Goal: Task Accomplishment & Management: Manage account settings

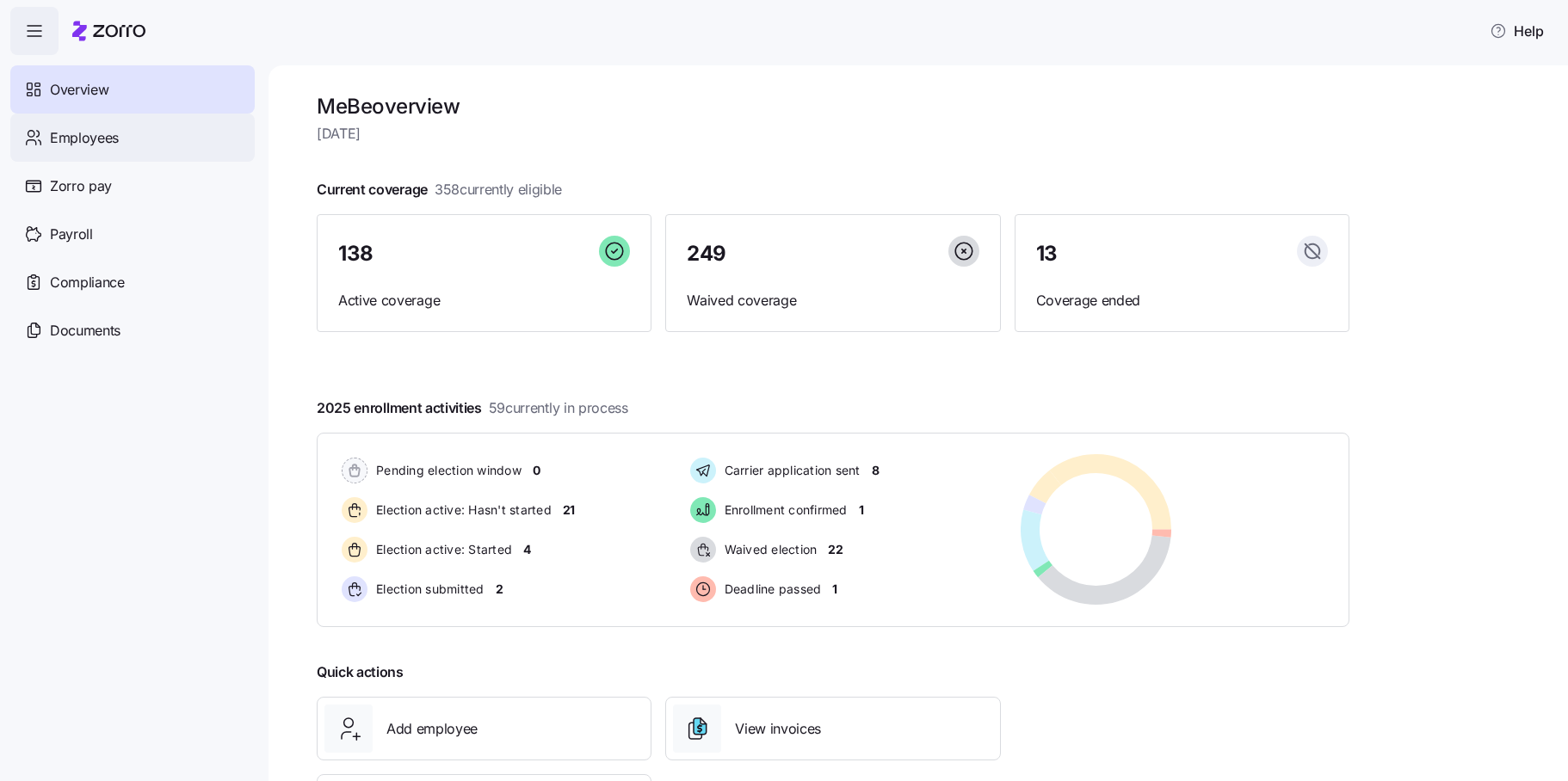
click at [129, 140] on div "Employees" at bounding box center [132, 138] width 245 height 49
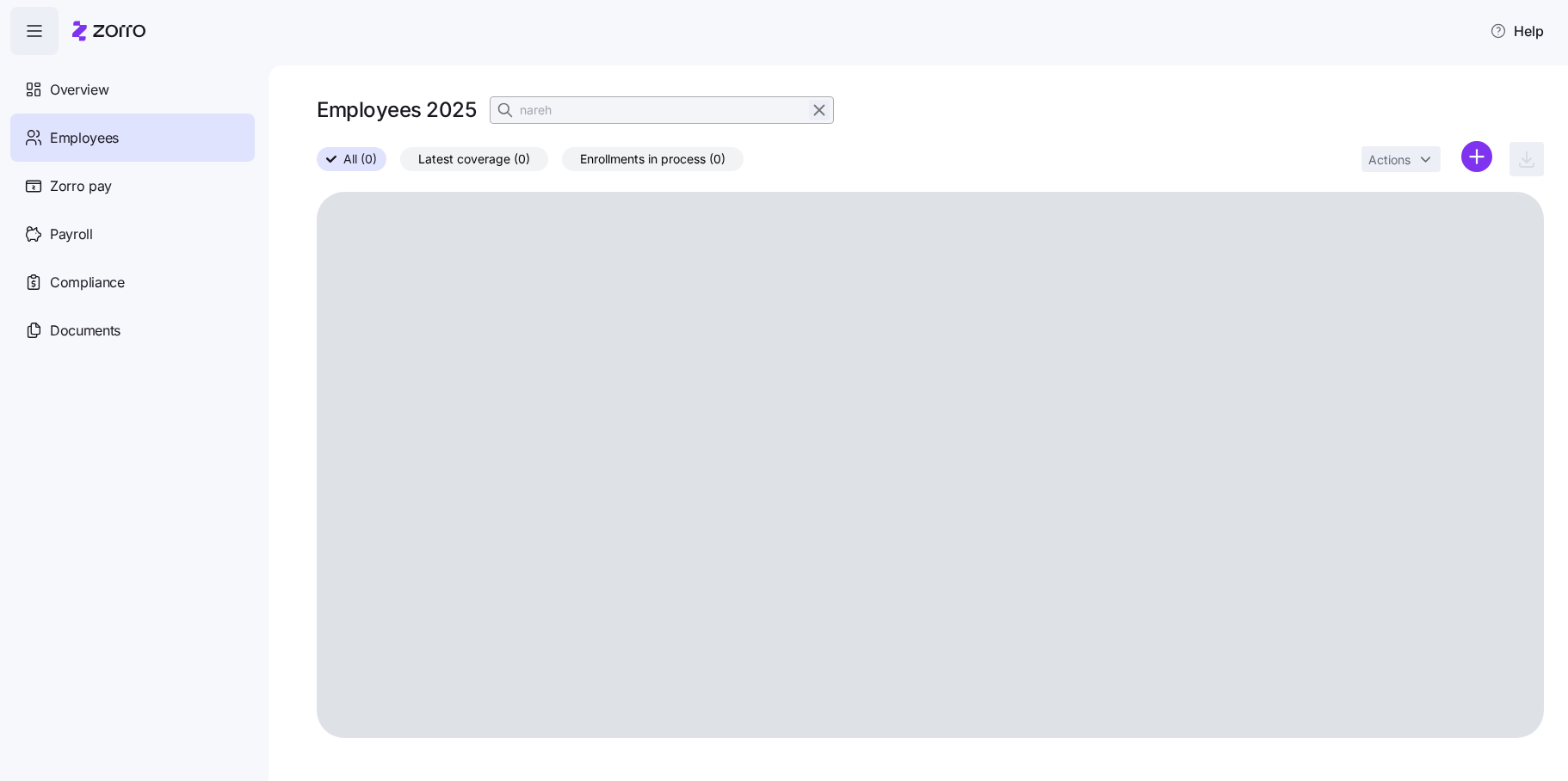
click at [814, 109] on icon "button" at bounding box center [819, 110] width 19 height 21
click at [511, 110] on icon "button" at bounding box center [506, 110] width 17 height 17
click at [570, 111] on input at bounding box center [662, 110] width 344 height 28
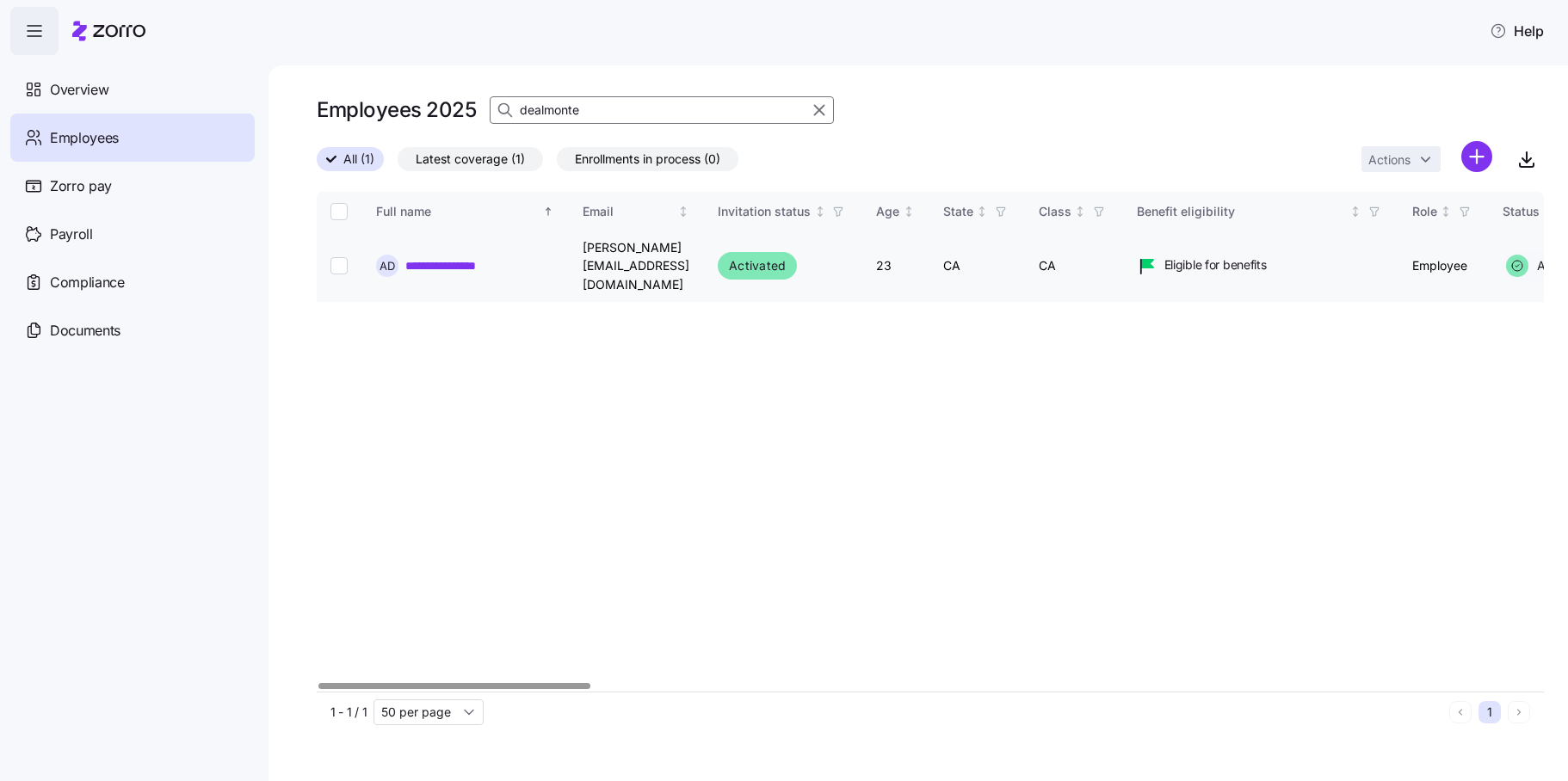
type input "dealmonte"
click at [335, 259] on input "Select record 1" at bounding box center [338, 265] width 17 height 17
checkbox input "true"
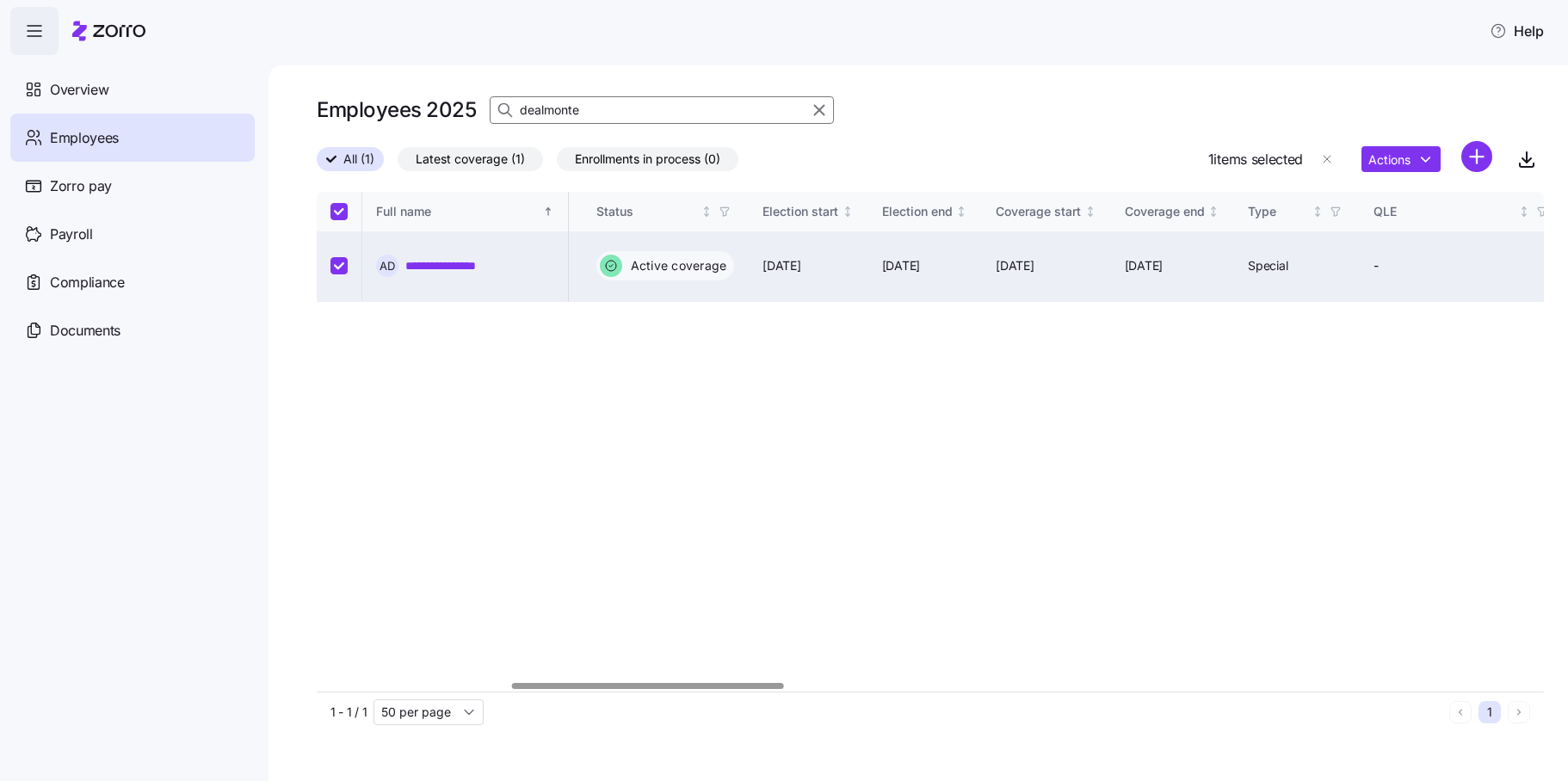
scroll to position [0, 855]
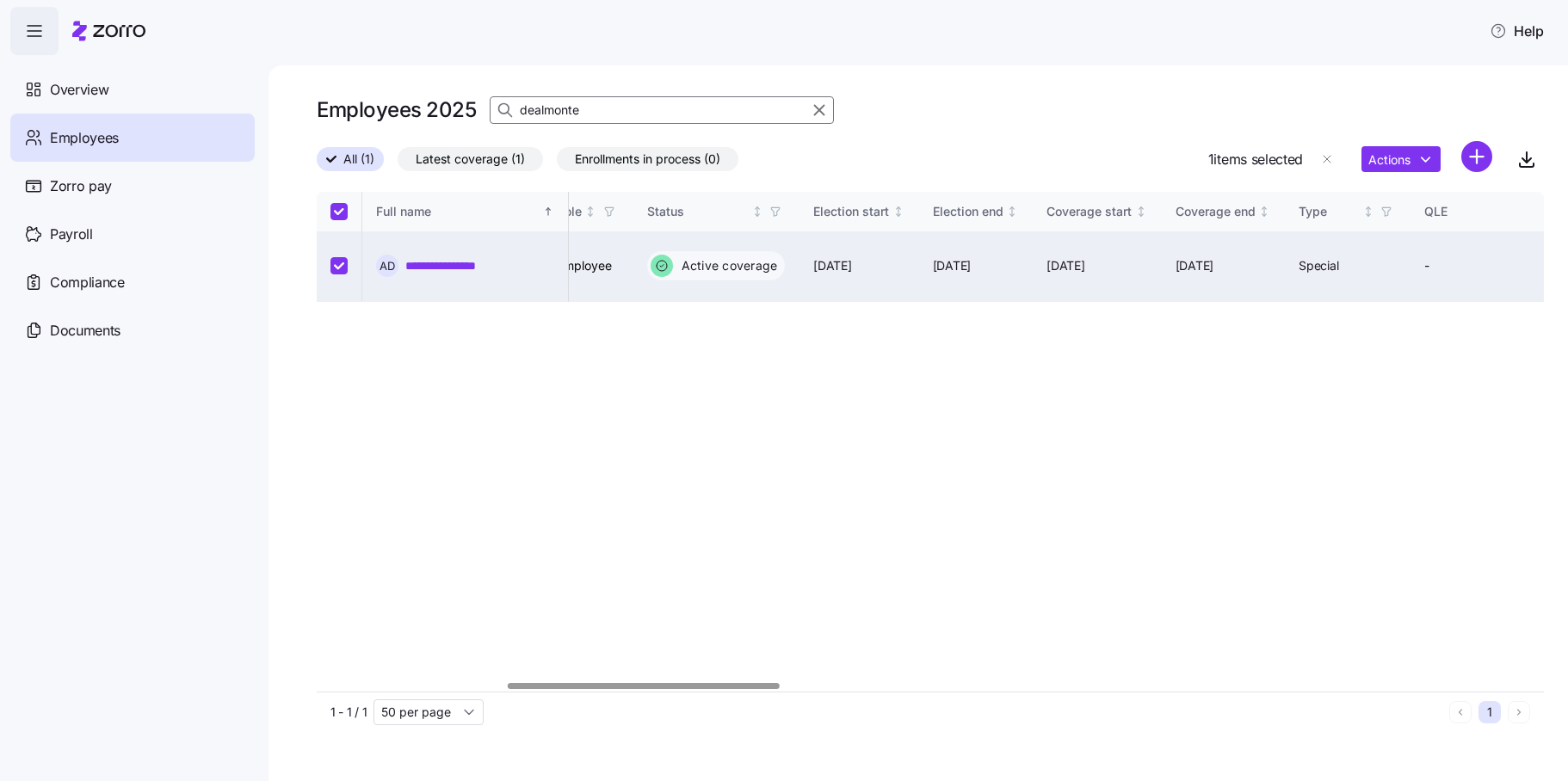
click at [742, 686] on div at bounding box center [643, 686] width 271 height 6
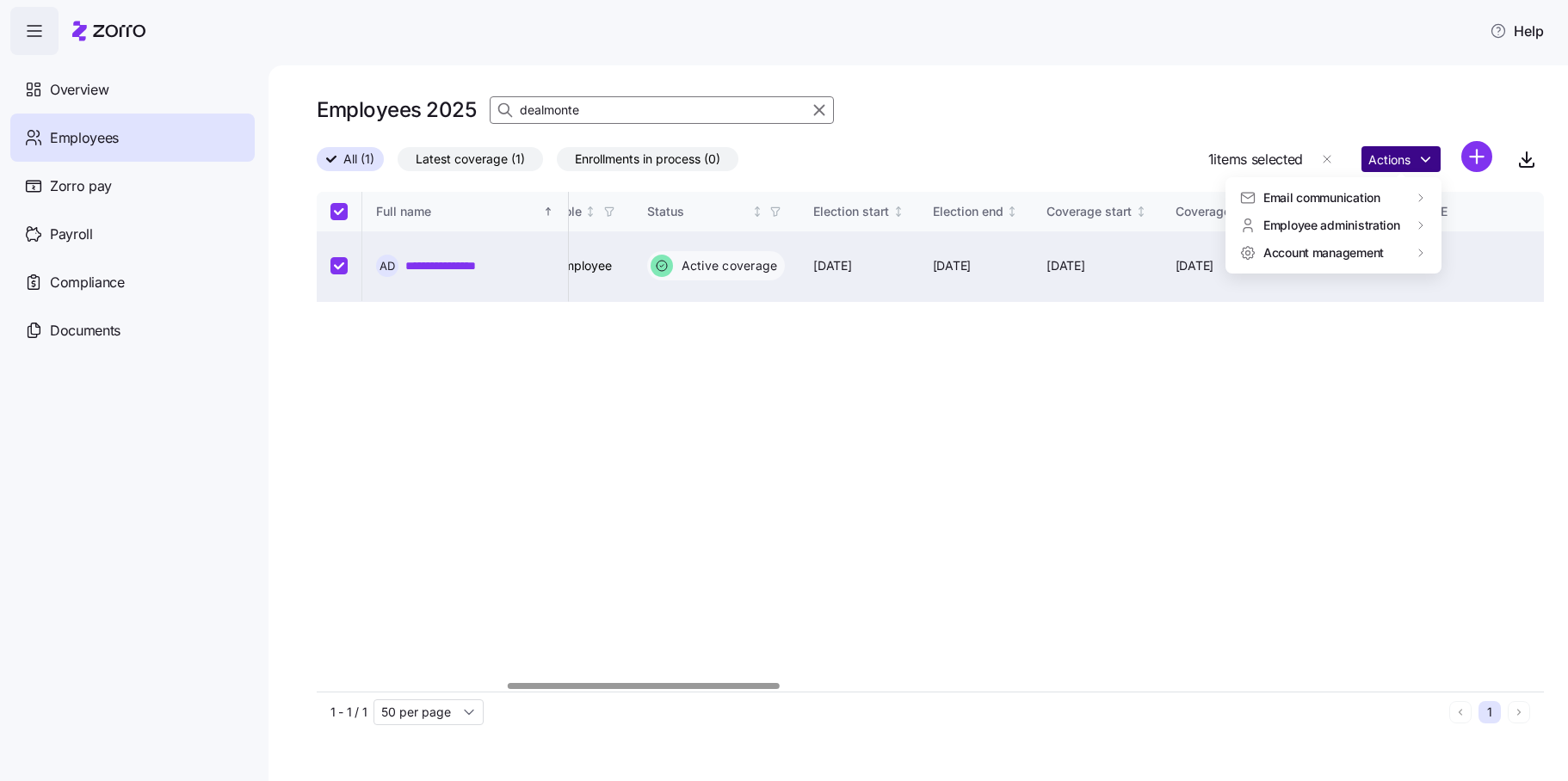
click at [1399, 156] on html "**********" at bounding box center [784, 385] width 1568 height 770
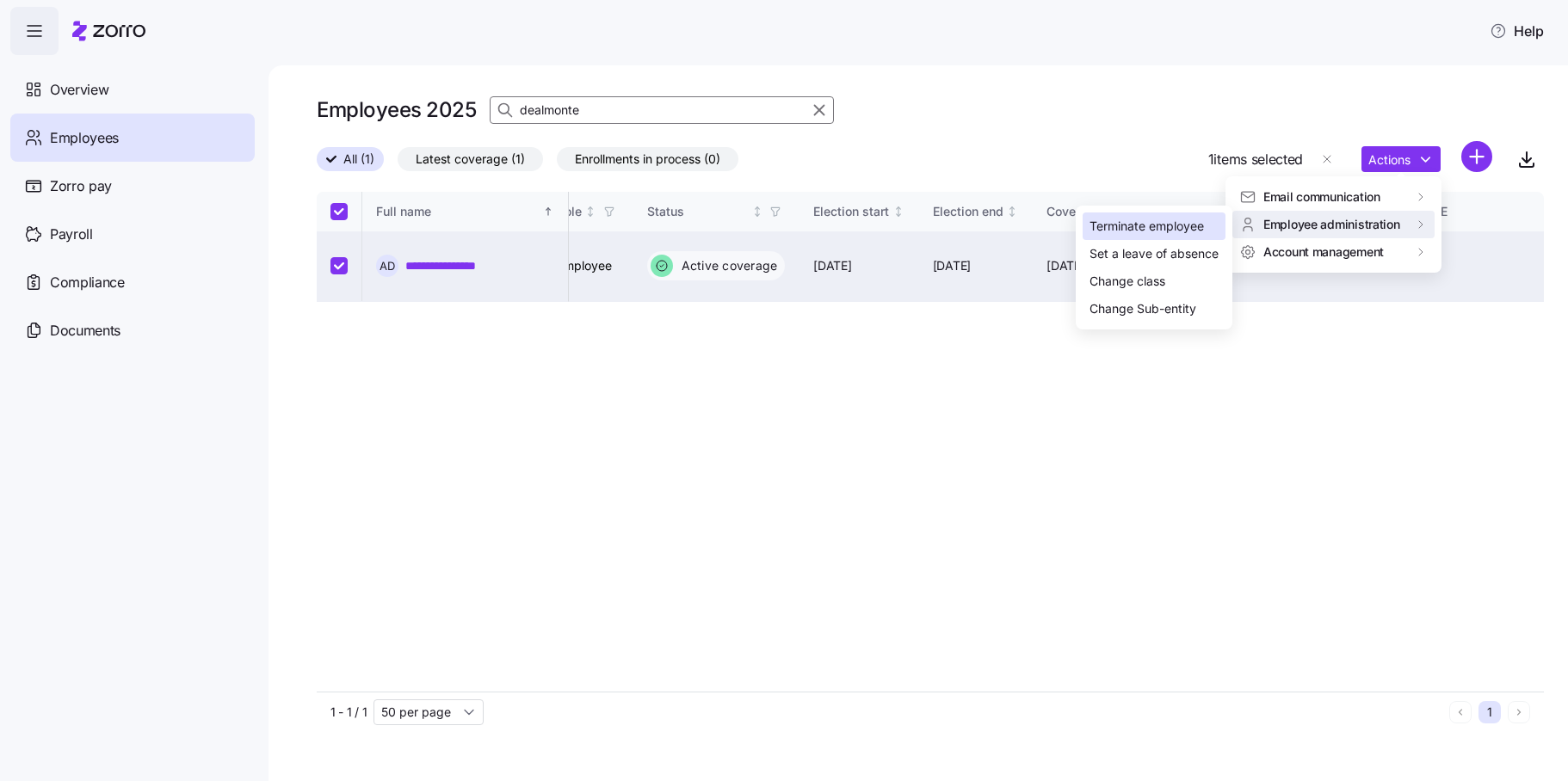
click at [1178, 229] on div "Terminate employee" at bounding box center [1146, 226] width 114 height 19
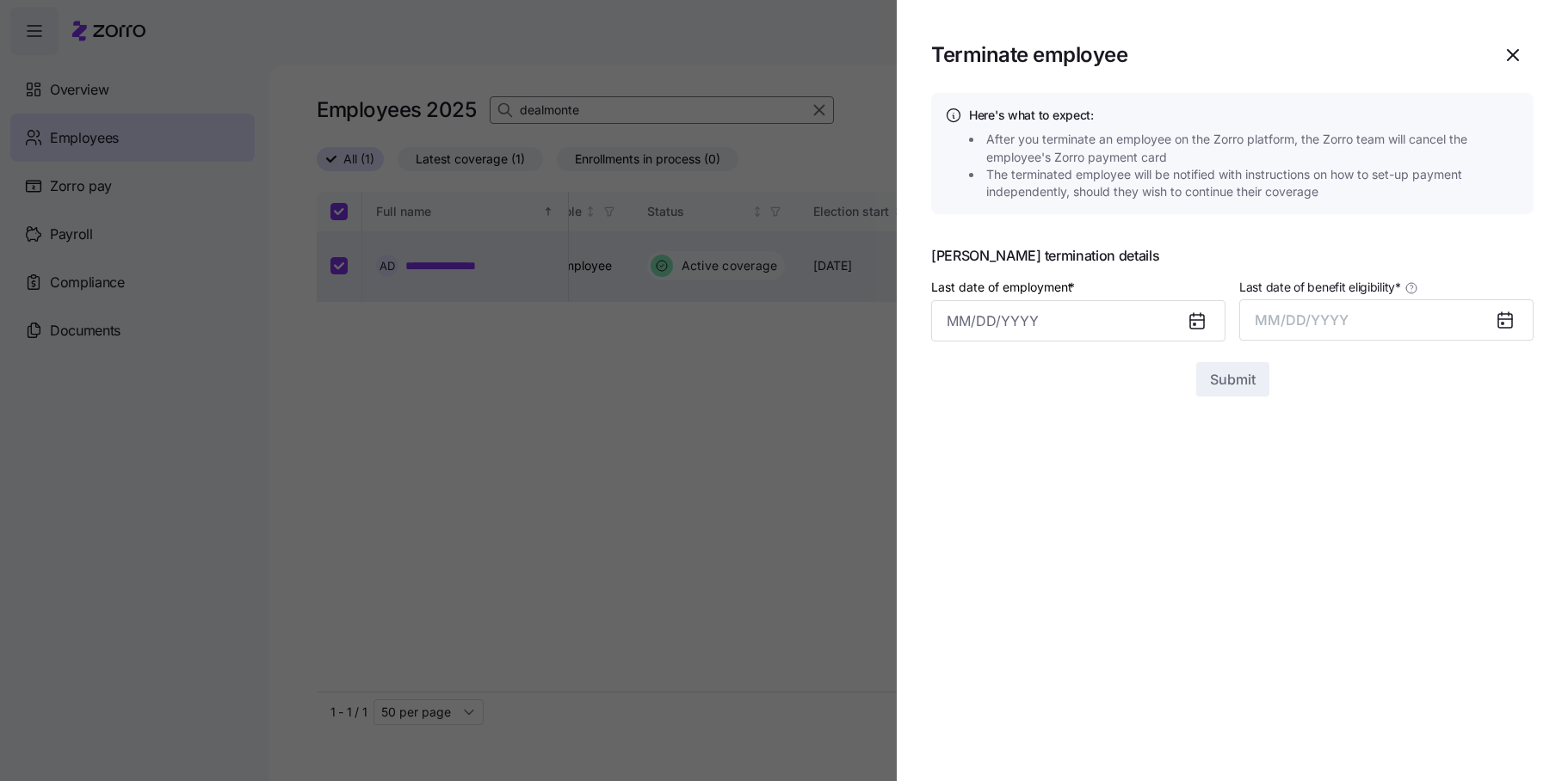
click at [1195, 317] on icon at bounding box center [1197, 321] width 13 height 13
click at [1104, 325] on input "Last date of employment *" at bounding box center [1077, 321] width 294 height 41
click at [1216, 377] on icon "button" at bounding box center [1220, 379] width 19 height 19
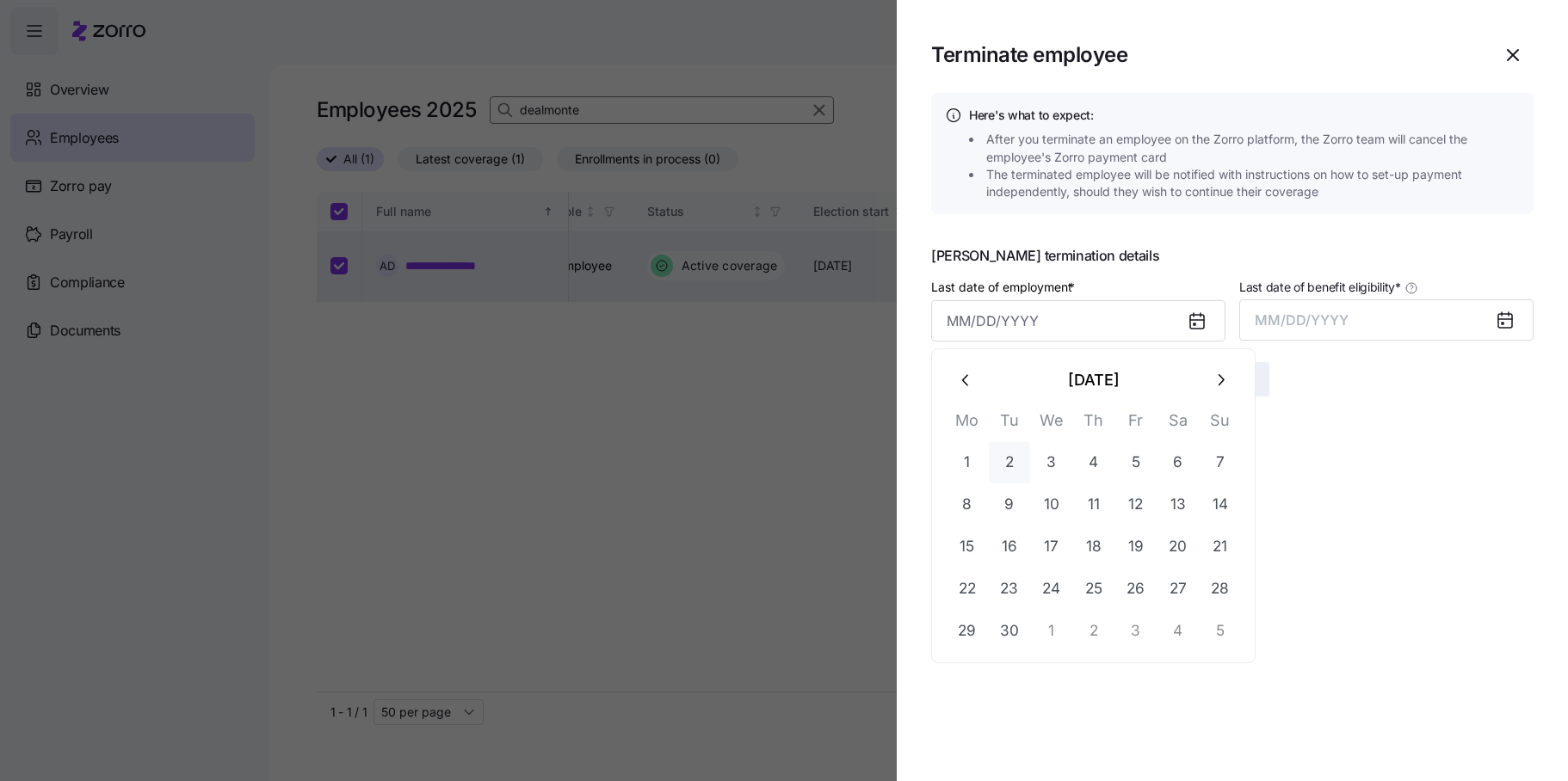
click at [1004, 461] on button "2" at bounding box center [1010, 463] width 41 height 41
type input "September 2, 2025"
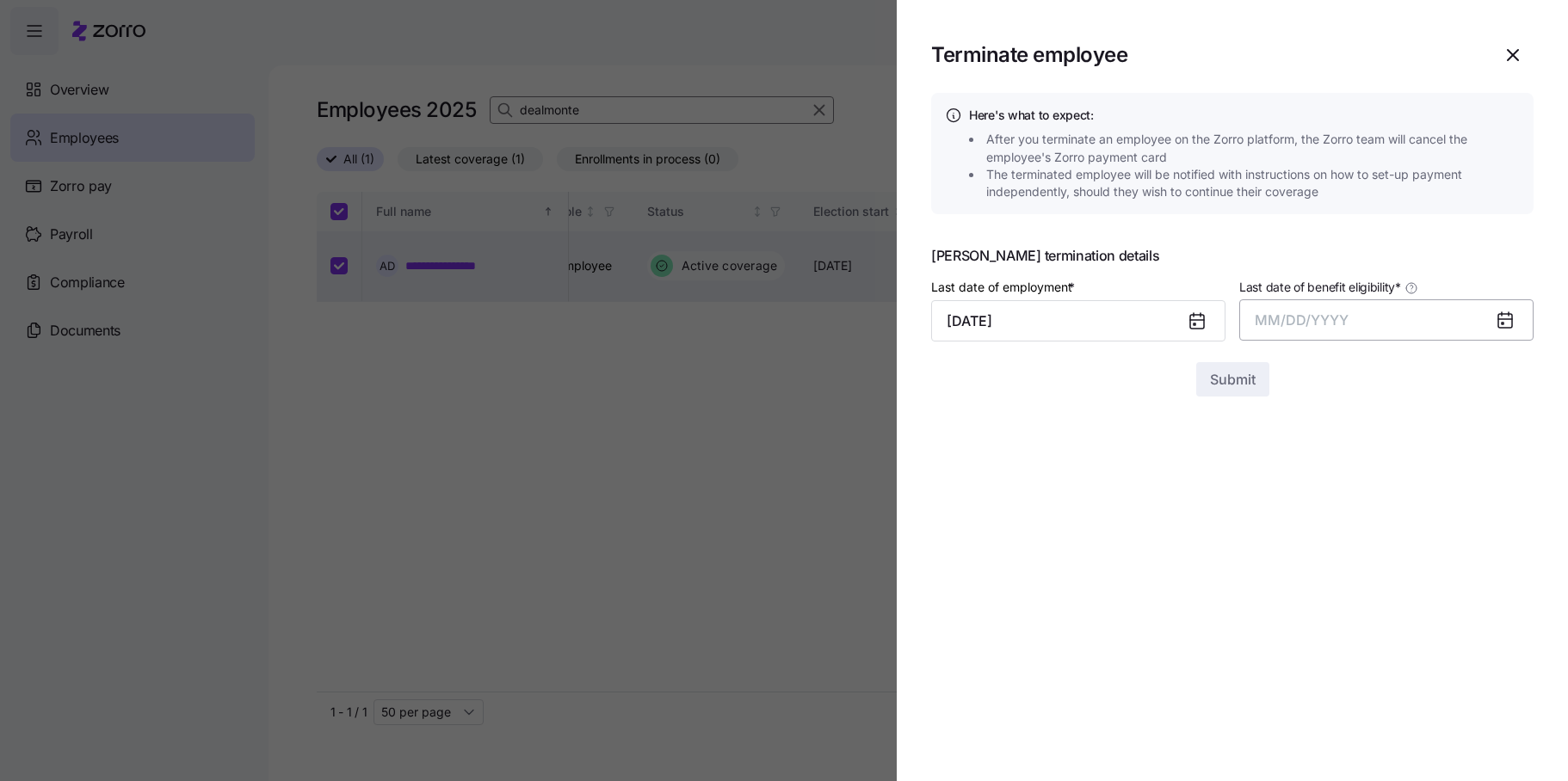
click at [1320, 319] on span "MM/DD/YYYY" at bounding box center [1301, 319] width 94 height 17
click at [1492, 505] on button "Sep" at bounding box center [1500, 512] width 98 height 41
click at [1216, 379] on span "Submit" at bounding box center [1233, 379] width 46 height 21
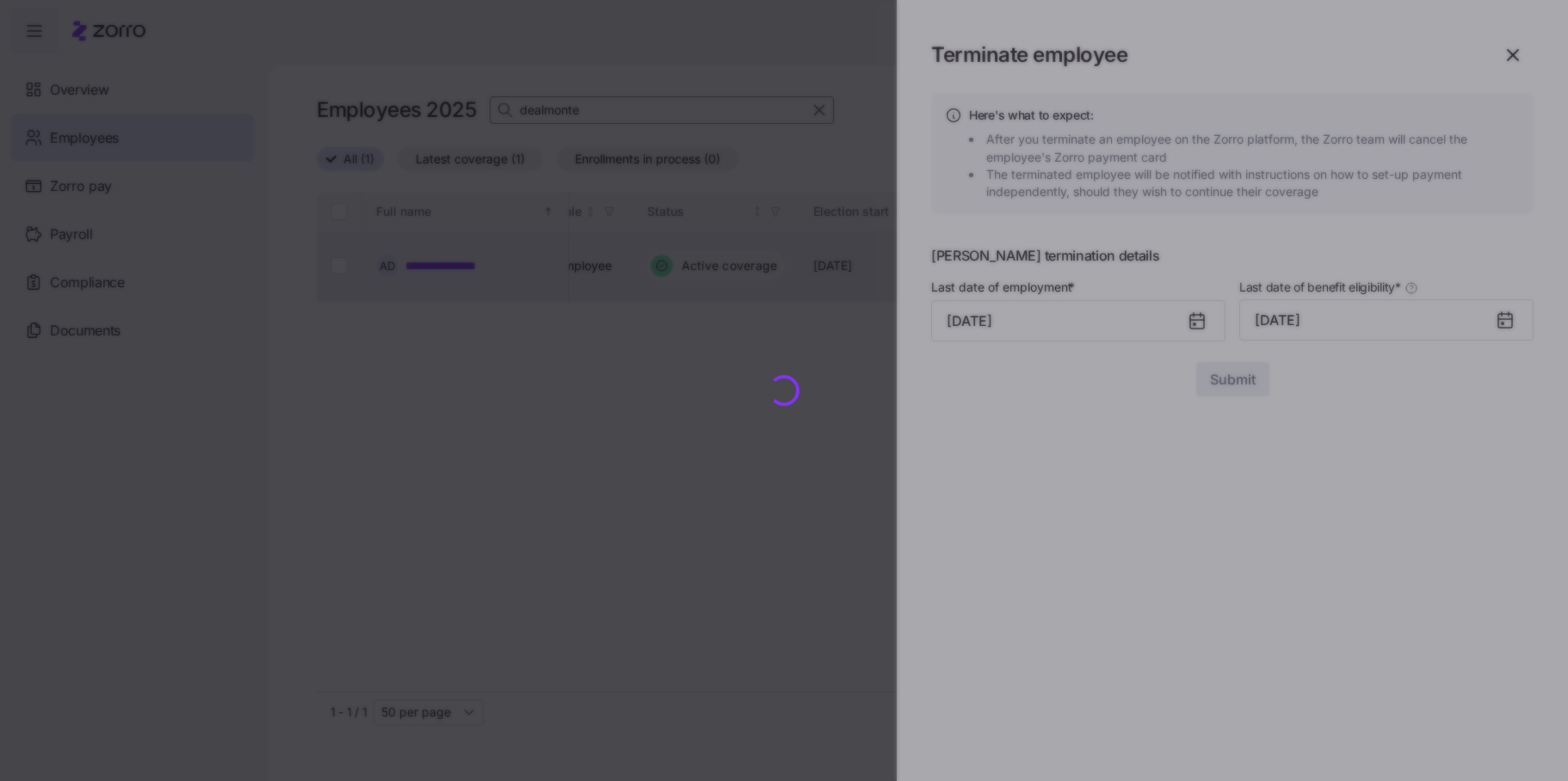
checkbox input "false"
